Goal: Navigation & Orientation: Find specific page/section

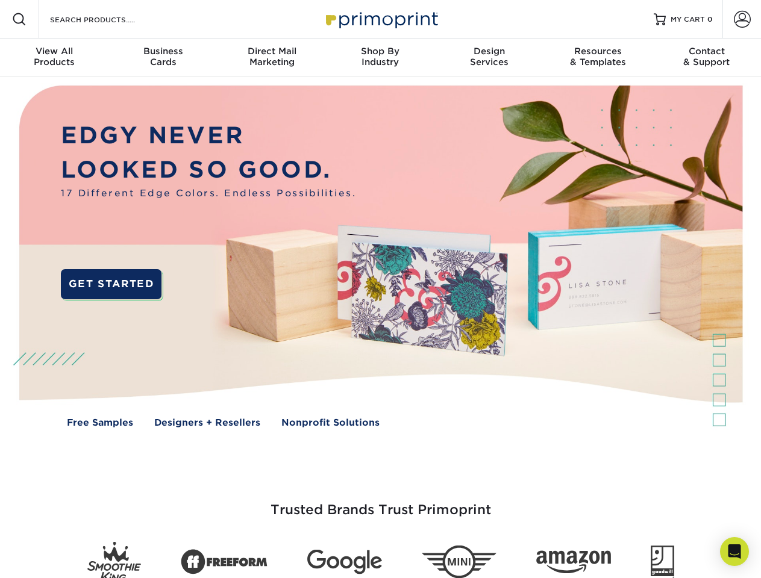
click at [380, 289] on img at bounding box center [380, 265] width 753 height 377
click at [19, 19] on span at bounding box center [19, 19] width 14 height 14
click at [742, 19] on span at bounding box center [742, 19] width 17 height 17
click at [54, 58] on div "View All Products" at bounding box center [54, 57] width 108 height 22
click at [163, 58] on div "Business Cards" at bounding box center [162, 57] width 108 height 22
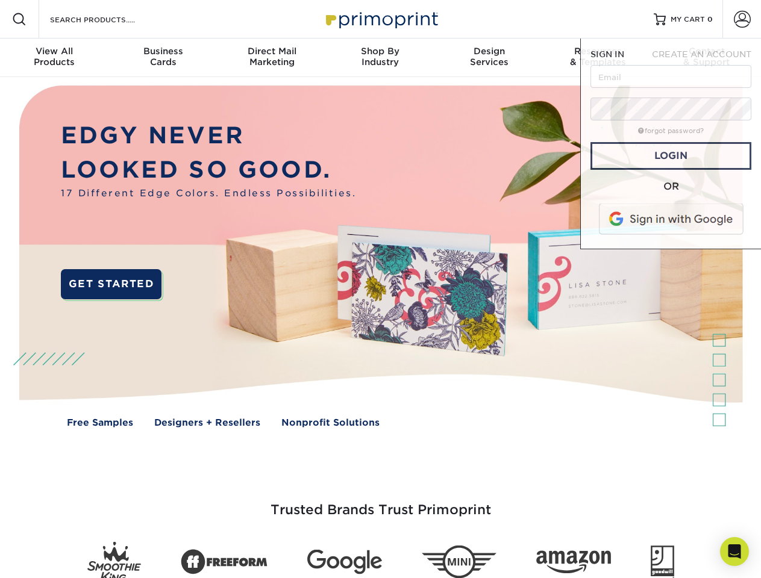
click at [272, 58] on div "Direct Mail Marketing" at bounding box center [272, 57] width 108 height 22
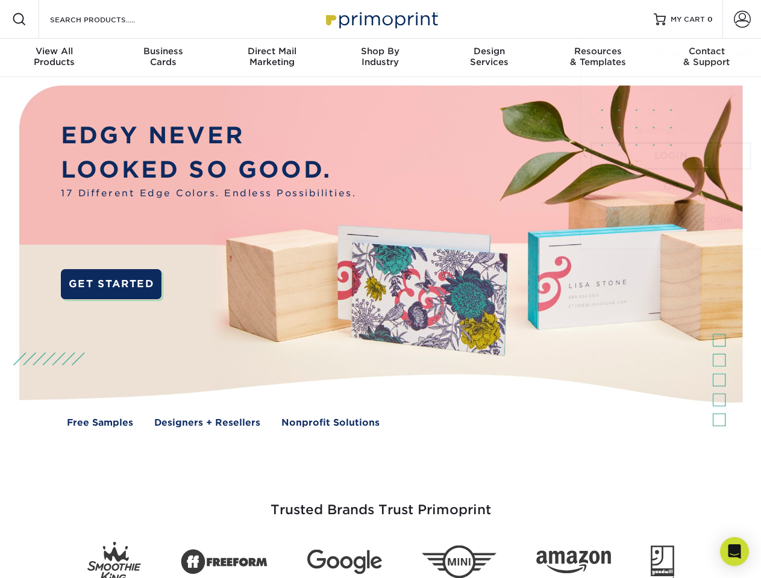
click at [380, 58] on div "Shop By Industry" at bounding box center [380, 57] width 108 height 22
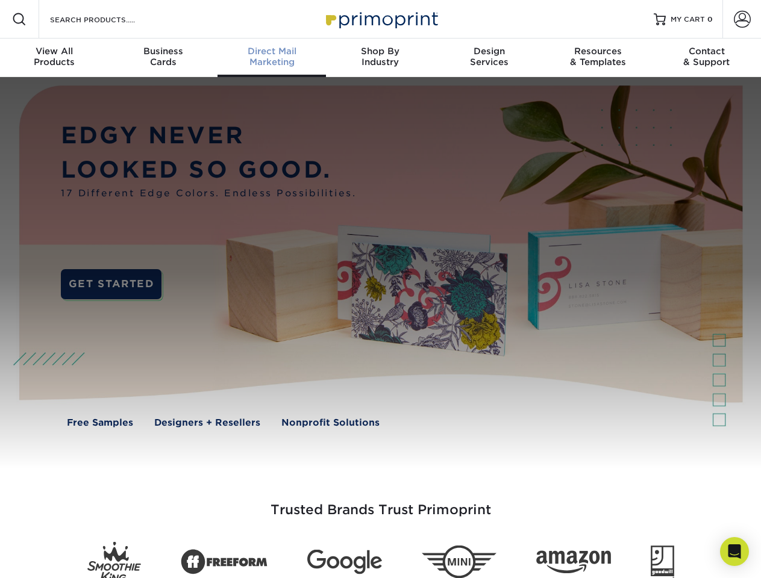
click at [489, 58] on div "Design Services" at bounding box center [489, 57] width 108 height 22
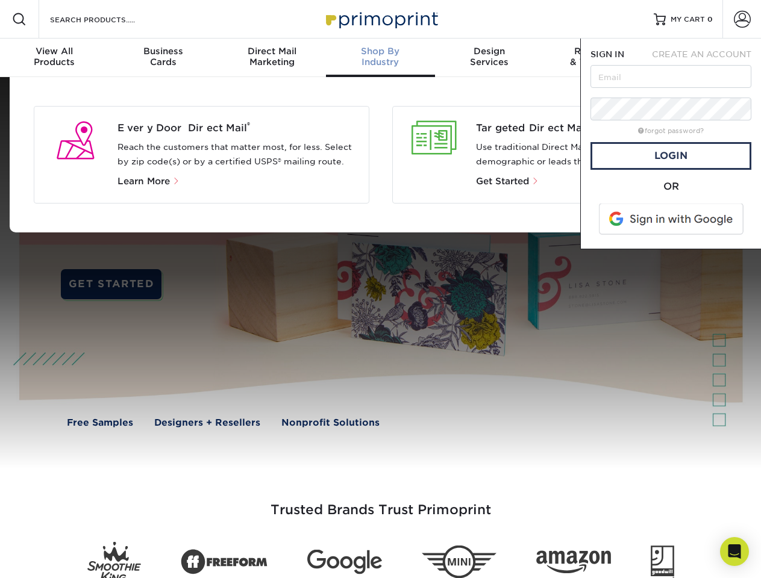
click at [598, 58] on span "SIGN IN" at bounding box center [607, 54] width 34 height 10
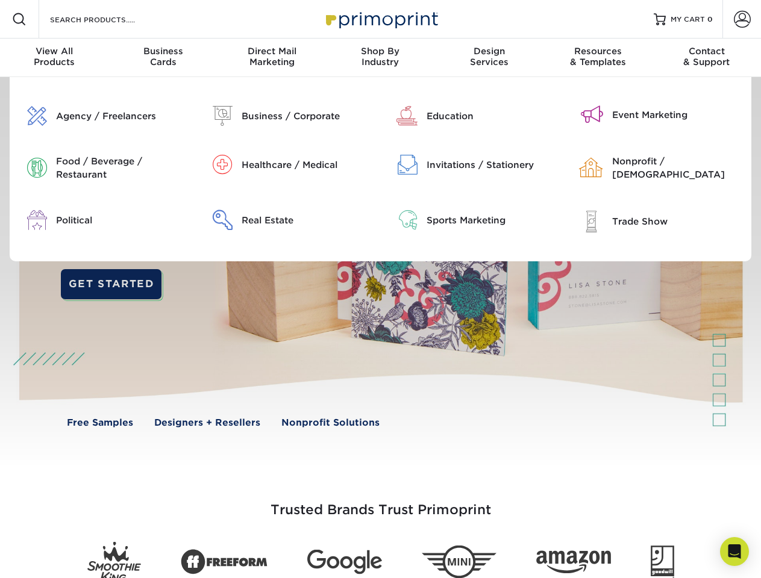
click at [707, 58] on span "CREATE AN ACCOUNT" at bounding box center [701, 54] width 99 height 10
